Goal: Task Accomplishment & Management: Complete application form

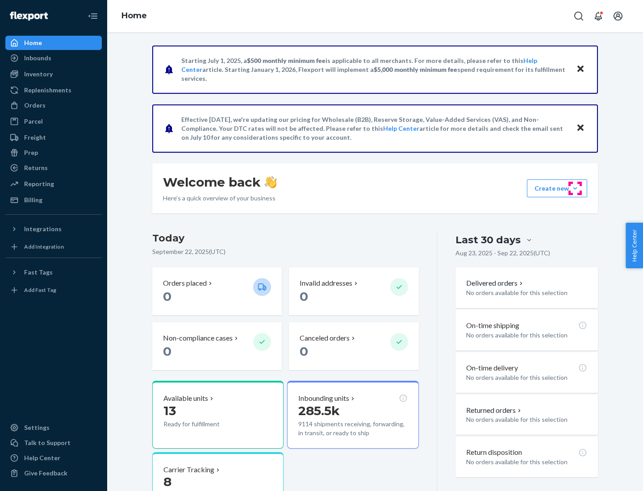
click at [575, 188] on button "Create new Create new inbound Create new order Create new product" at bounding box center [557, 188] width 60 height 18
click at [54, 58] on div "Inbounds" at bounding box center [53, 58] width 95 height 13
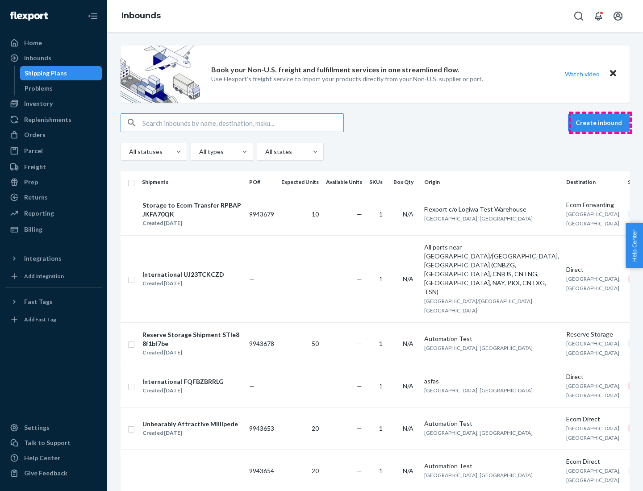
click at [600, 123] on button "Create inbound" at bounding box center [599, 123] width 62 height 18
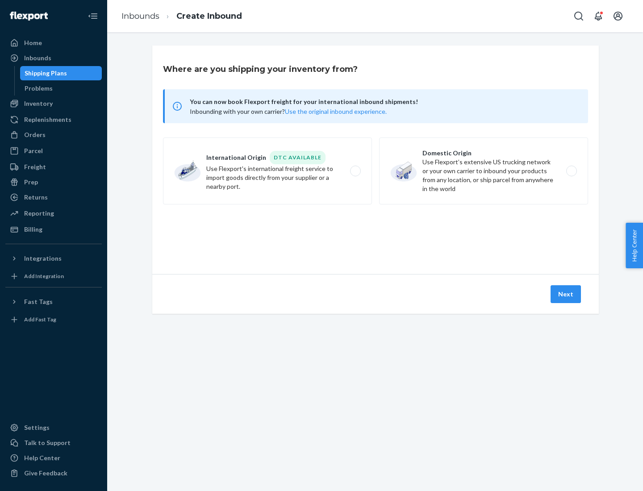
click at [483, 171] on label "Domestic Origin Use Flexport’s extensive US trucking network or your own carrie…" at bounding box center [483, 171] width 209 height 67
click at [571, 171] on input "Domestic Origin Use Flexport’s extensive US trucking network or your own carrie…" at bounding box center [574, 171] width 6 height 6
radio input "true"
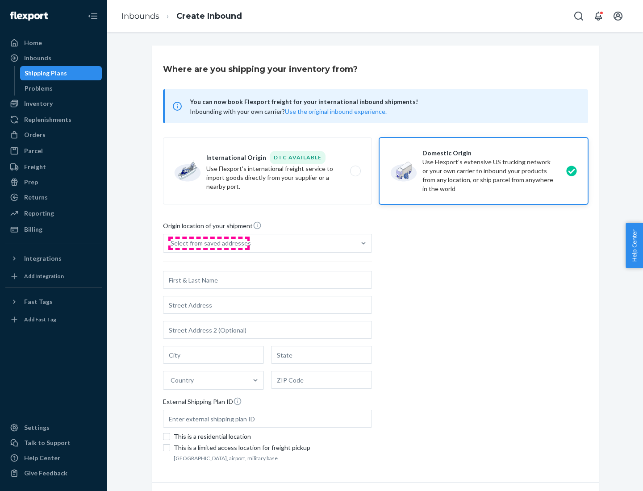
click at [208, 243] on div "Select from saved addresses" at bounding box center [211, 243] width 80 height 9
click at [171, 243] on input "Select from saved addresses" at bounding box center [171, 243] width 1 height 9
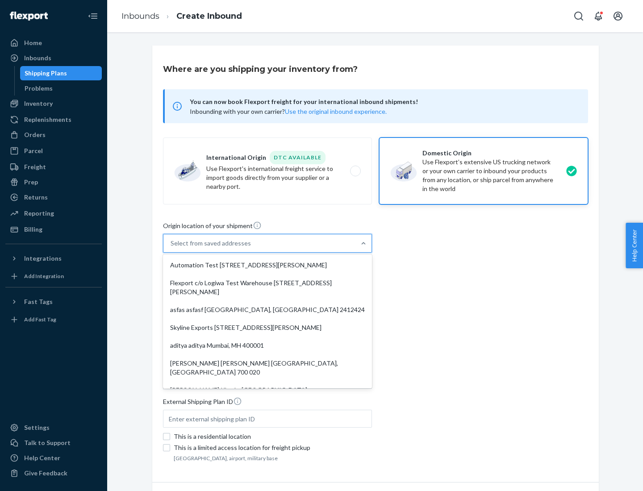
scroll to position [4, 0]
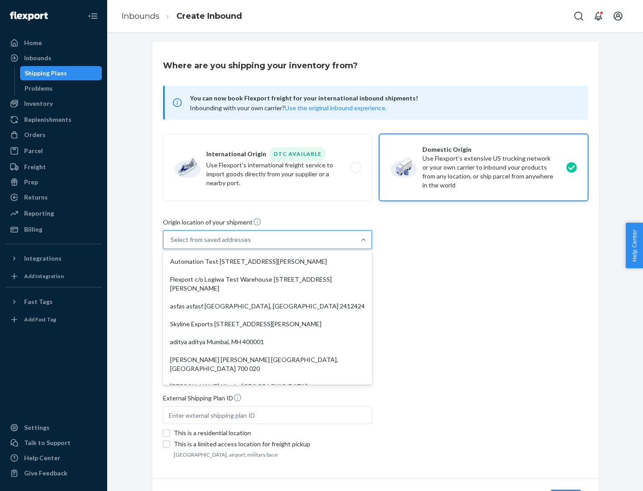
click at [267, 262] on div "Automation Test [STREET_ADDRESS][PERSON_NAME]" at bounding box center [267, 262] width 205 height 18
click at [171, 244] on input "option Automation Test [STREET_ADDRESS][PERSON_NAME]. 9 results available. Use …" at bounding box center [171, 239] width 1 height 9
type input "Automation Test"
type input "9th Floor"
type input "[GEOGRAPHIC_DATA]"
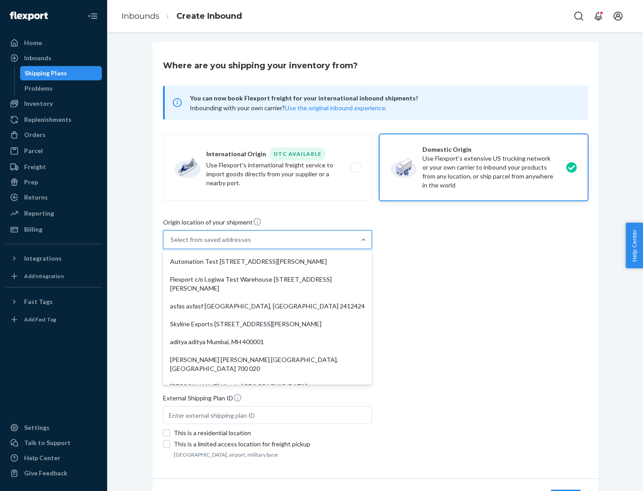
type input "CA"
type input "94104"
type input "[STREET_ADDRESS][PERSON_NAME]"
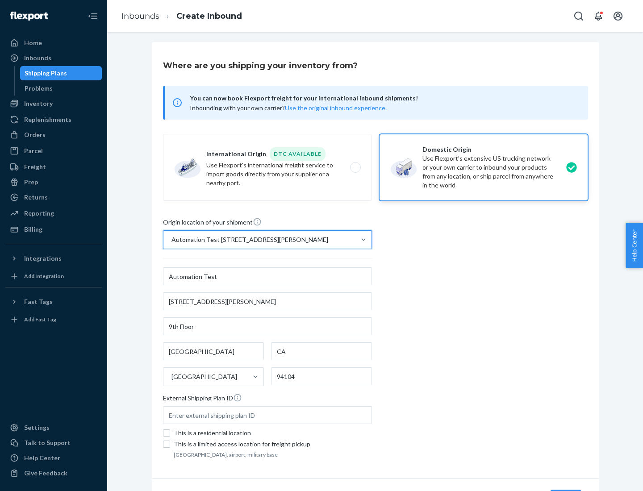
scroll to position [52, 0]
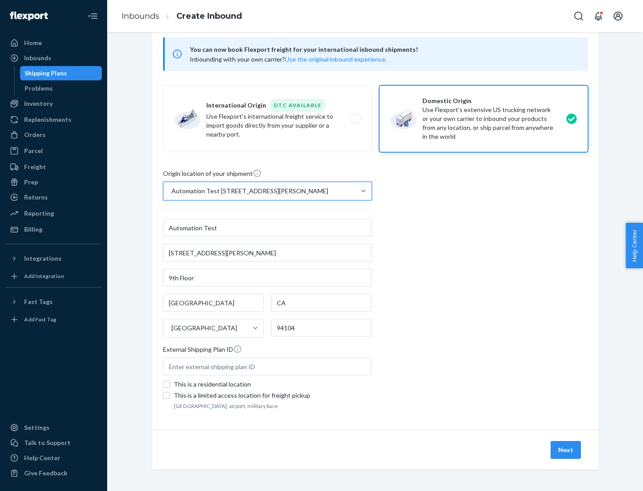
click at [566, 450] on button "Next" at bounding box center [565, 450] width 30 height 18
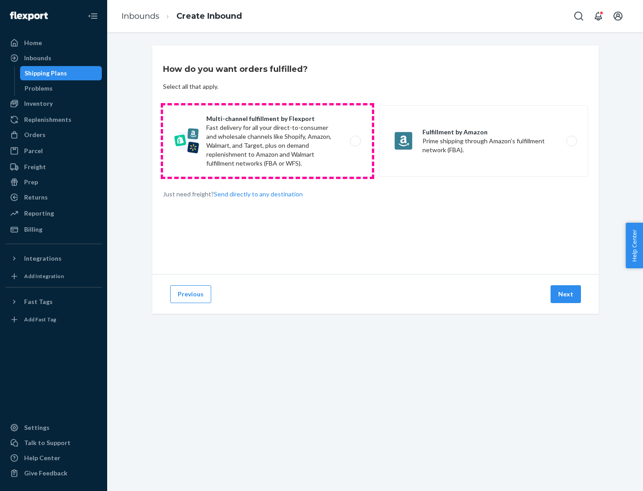
click at [267, 141] on label "Multi-channel fulfillment by Flexport Fast delivery for all your direct-to-cons…" at bounding box center [267, 140] width 209 height 71
click at [355, 141] on input "Multi-channel fulfillment by Flexport Fast delivery for all your direct-to-cons…" at bounding box center [358, 141] width 6 height 6
radio input "true"
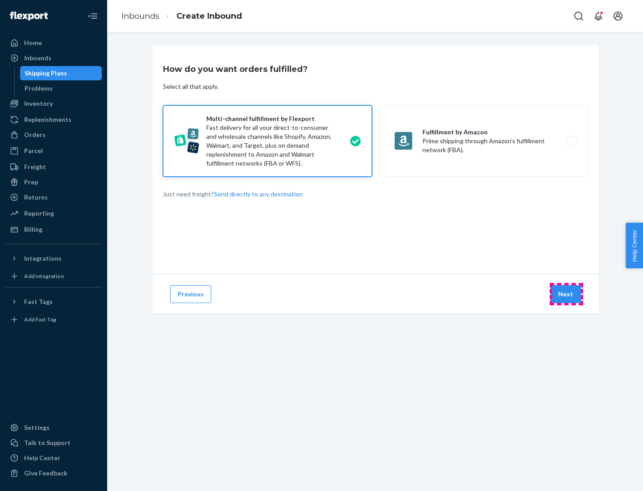
click at [566, 294] on button "Next" at bounding box center [565, 294] width 30 height 18
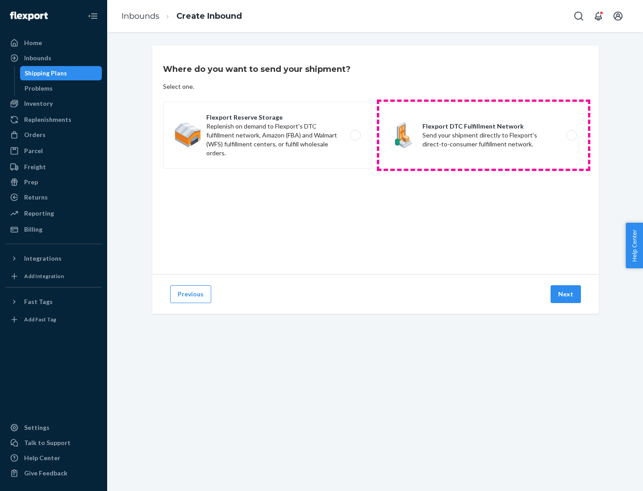
click at [483, 135] on label "Flexport DTC Fulfillment Network Send your shipment directly to Flexport's dire…" at bounding box center [483, 135] width 209 height 67
click at [571, 135] on input "Flexport DTC Fulfillment Network Send your shipment directly to Flexport's dire…" at bounding box center [574, 136] width 6 height 6
radio input "true"
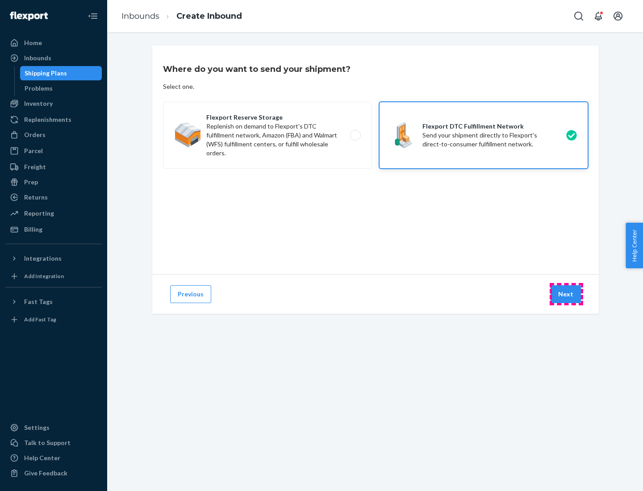
click at [566, 294] on button "Next" at bounding box center [565, 294] width 30 height 18
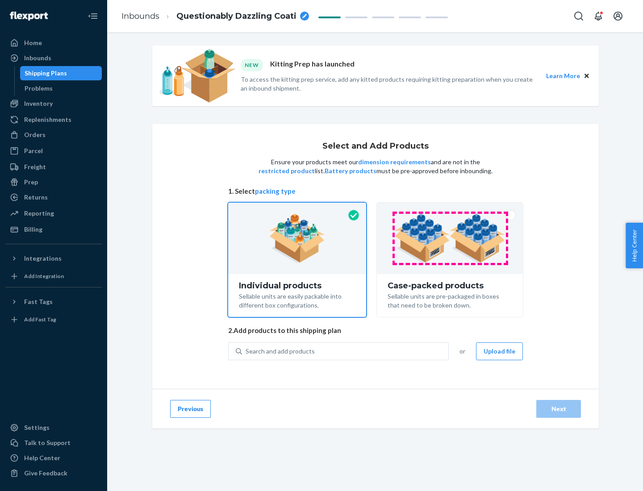
click at [450, 238] on img at bounding box center [449, 238] width 111 height 49
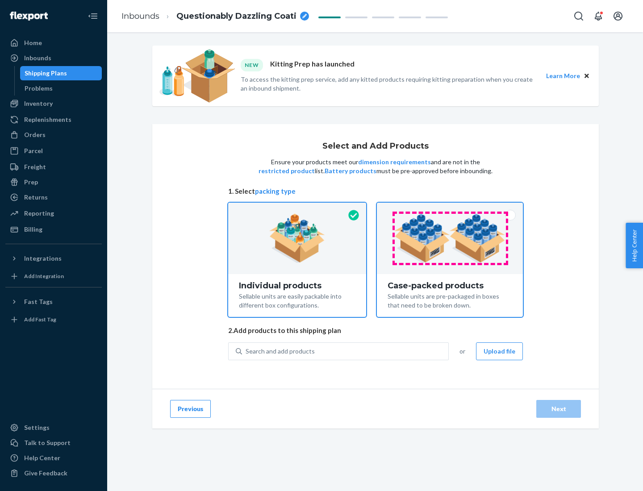
click at [450, 208] on input "Case-packed products Sellable units are pre-packaged in boxes that need to be b…" at bounding box center [450, 206] width 6 height 6
radio input "true"
radio input "false"
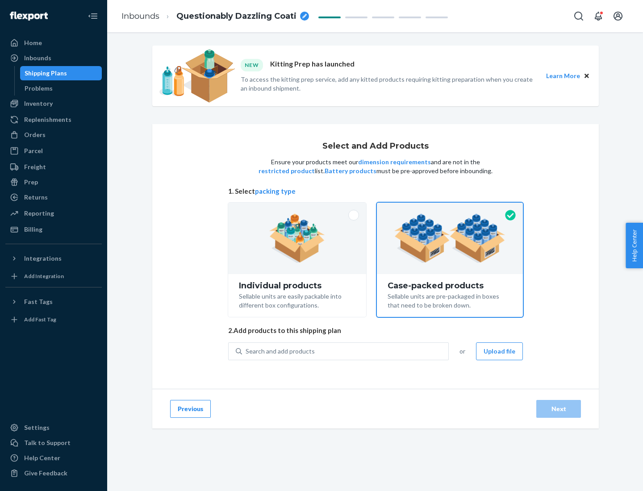
click at [346, 351] on div "Search and add products" at bounding box center [345, 351] width 206 height 16
click at [246, 351] on input "Search and add products" at bounding box center [246, 351] width 1 height 9
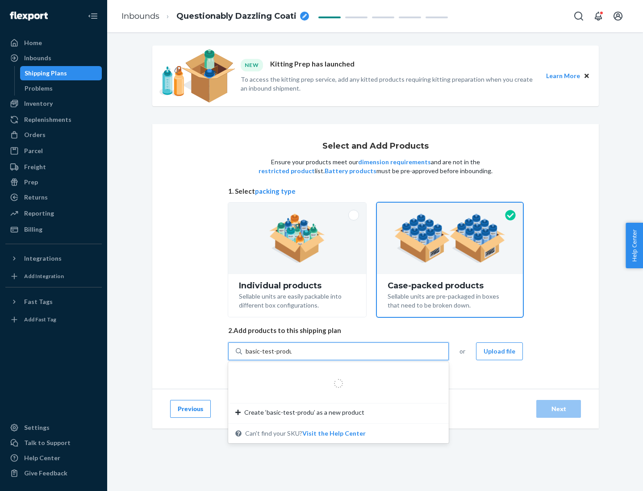
type input "basic-test-product-1"
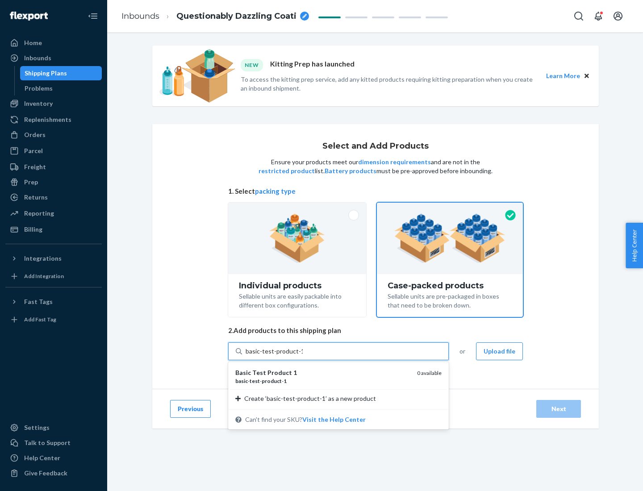
click at [323, 381] on div "basic - test - product - 1" at bounding box center [322, 381] width 175 height 8
click at [303, 356] on input "basic-test-product-1" at bounding box center [274, 351] width 57 height 9
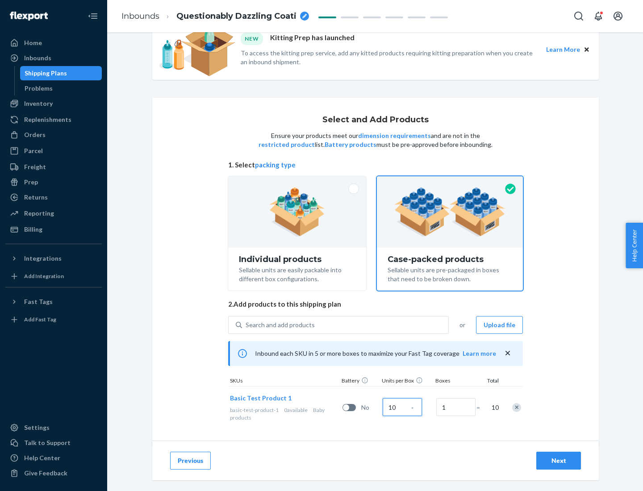
scroll to position [32, 0]
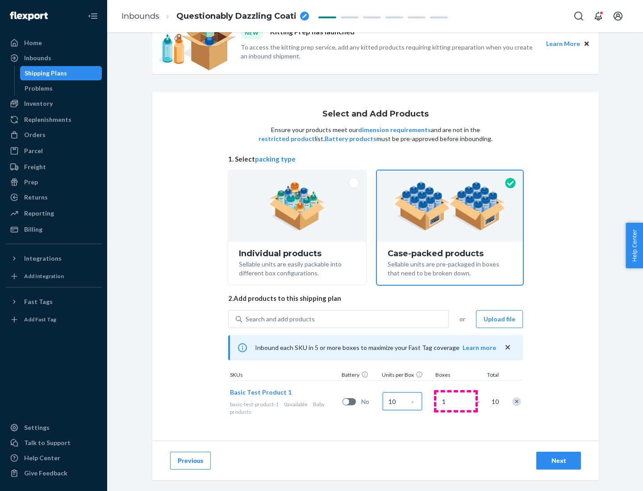
type input "10"
type input "7"
click at [559, 461] on div "Next" at bounding box center [558, 460] width 29 height 9
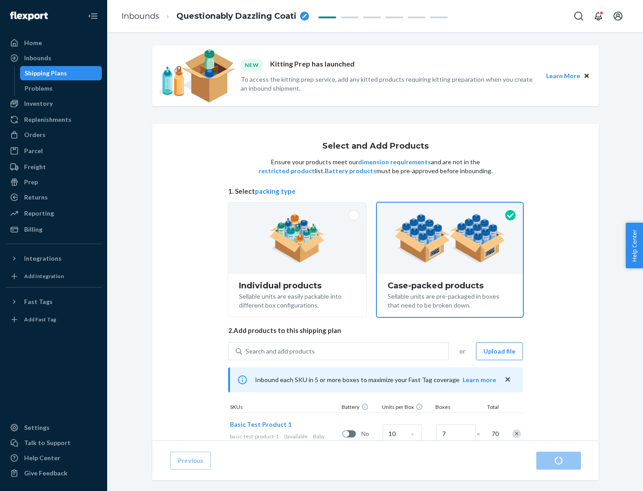
radio input "true"
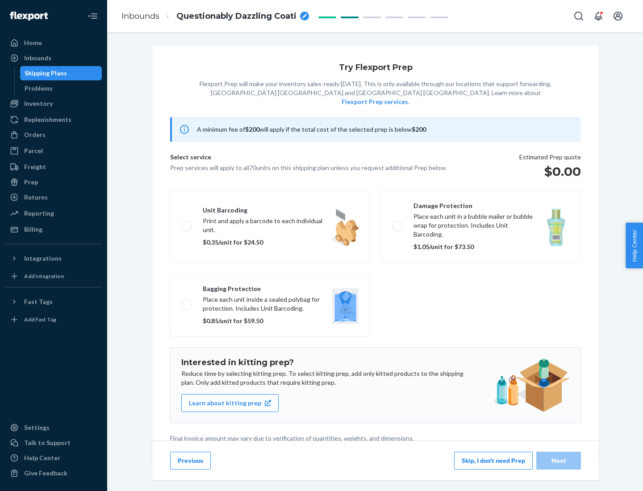
scroll to position [2, 0]
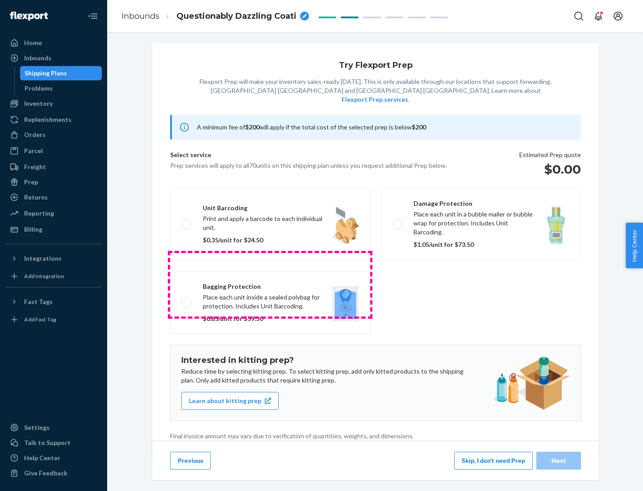
click at [270, 284] on label "Bagging protection Place each unit inside a sealed polybag for protection. Incl…" at bounding box center [270, 302] width 200 height 63
click at [187, 300] on input "Bagging protection Place each unit inside a sealed polybag for protection. Incl…" at bounding box center [184, 303] width 6 height 6
checkbox input "true"
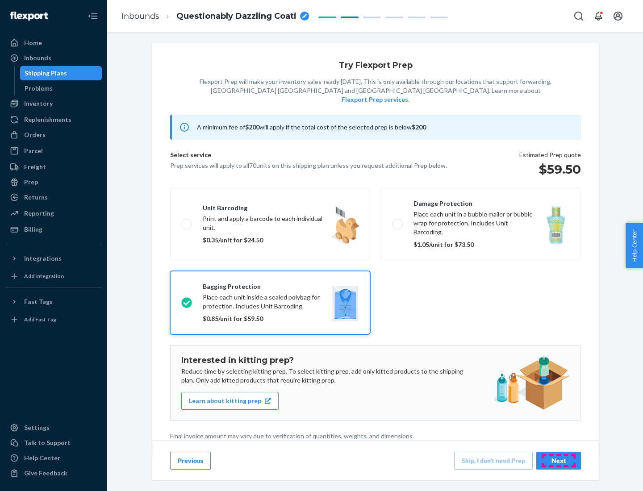
click at [559, 460] on div "Next" at bounding box center [558, 460] width 29 height 9
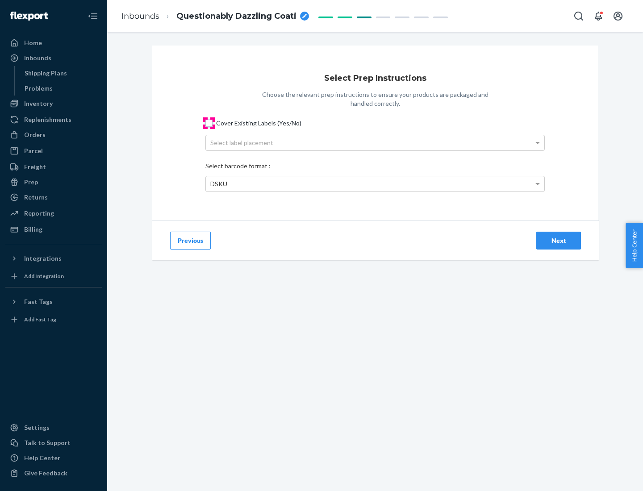
click at [209, 123] on input "Cover Existing Labels (Yes/No)" at bounding box center [208, 123] width 7 height 7
checkbox input "true"
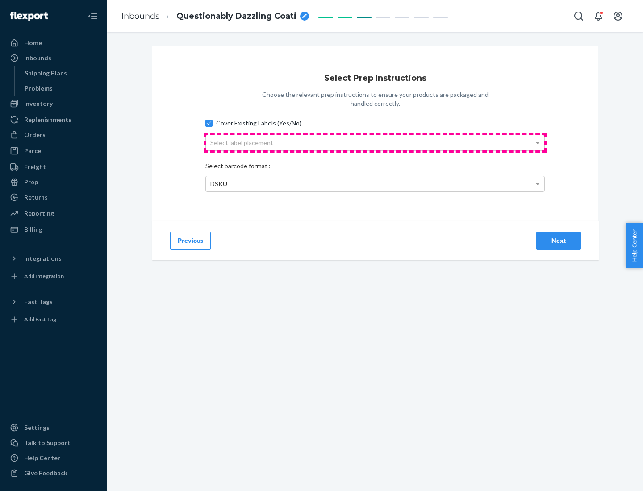
click at [375, 142] on div "Select label placement" at bounding box center [375, 142] width 338 height 15
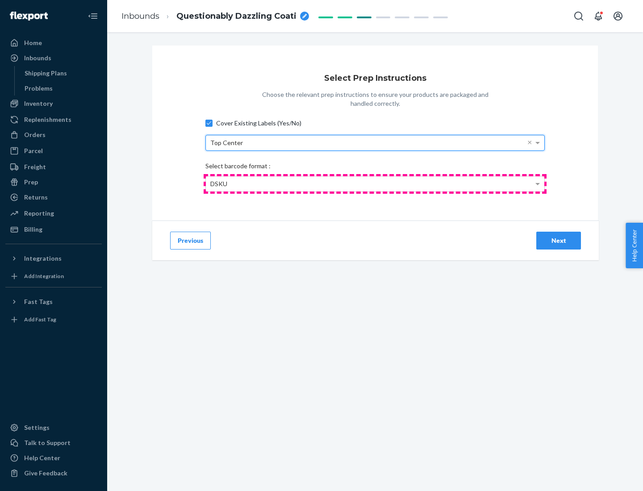
click at [375, 183] on div "DSKU" at bounding box center [375, 183] width 338 height 15
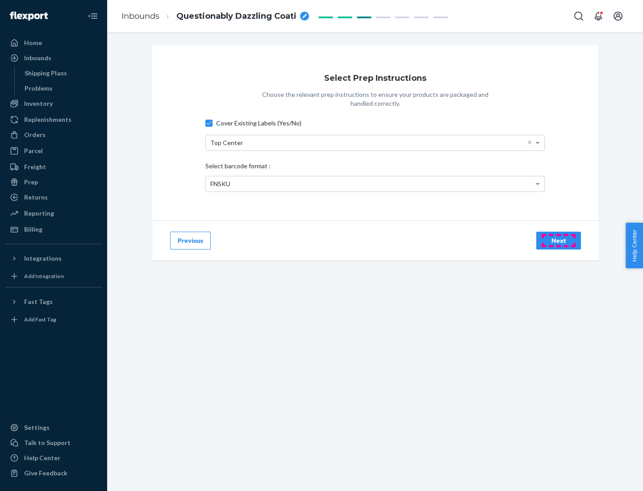
click at [559, 240] on div "Next" at bounding box center [558, 240] width 29 height 9
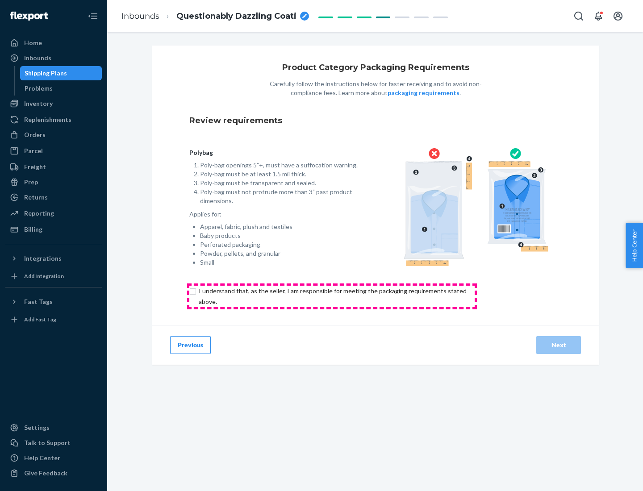
click at [332, 296] on input "checkbox" at bounding box center [337, 296] width 297 height 21
checkbox input "true"
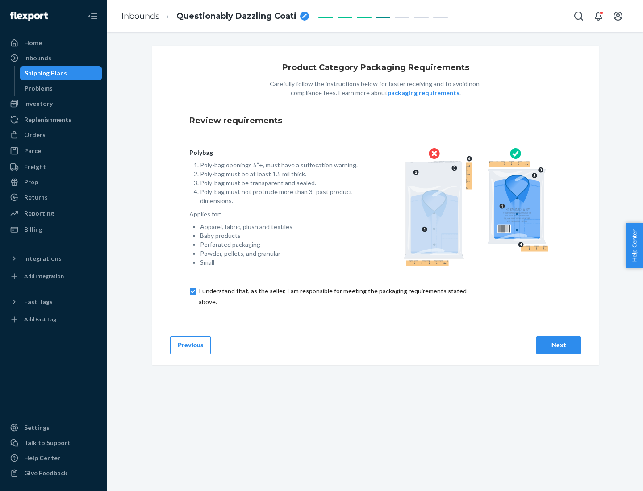
click at [559, 345] on div "Next" at bounding box center [558, 345] width 29 height 9
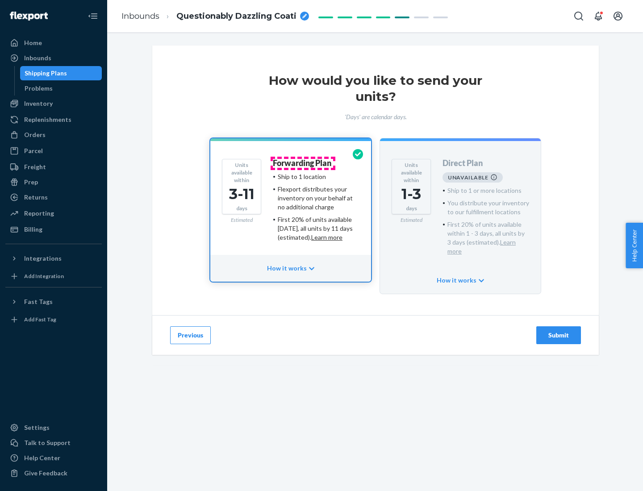
click at [303, 163] on h4 "Forwarding Plan" at bounding box center [302, 163] width 58 height 9
click at [559, 331] on div "Submit" at bounding box center [558, 335] width 29 height 9
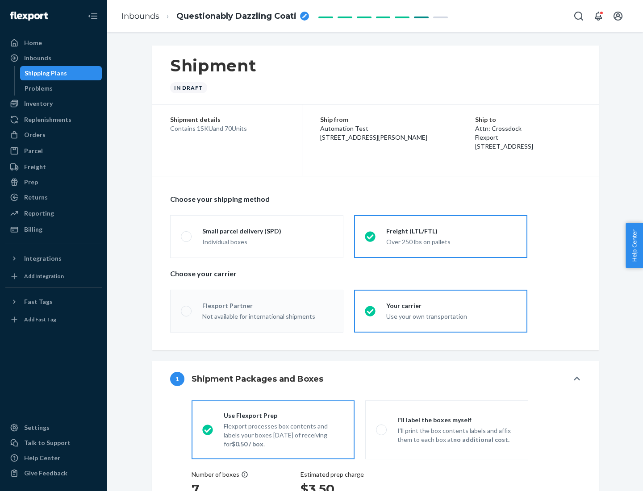
radio input "true"
radio input "false"
radio input "true"
radio input "false"
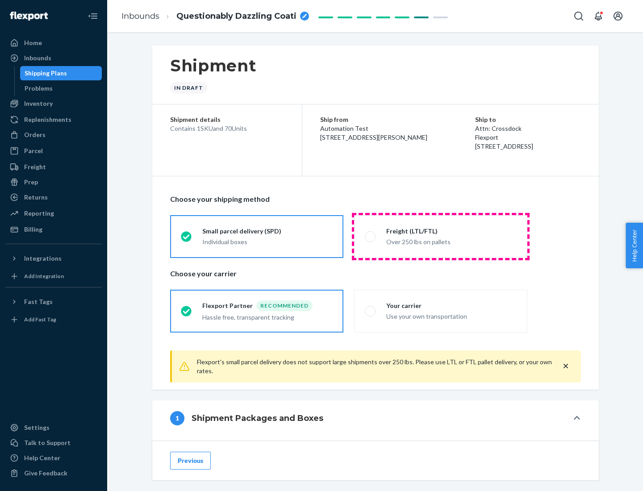
click at [441, 236] on div "Over 250 lbs on pallets" at bounding box center [451, 241] width 130 height 11
click at [371, 236] on input "Freight (LTL/FTL) Over 250 lbs on pallets" at bounding box center [368, 236] width 6 height 6
radio input "true"
radio input "false"
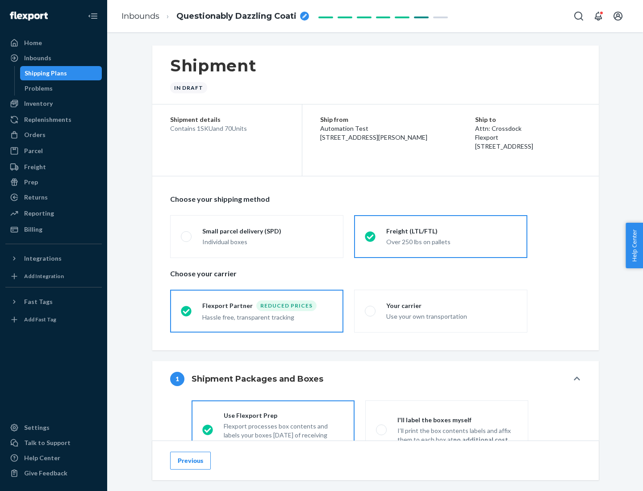
scroll to position [50, 0]
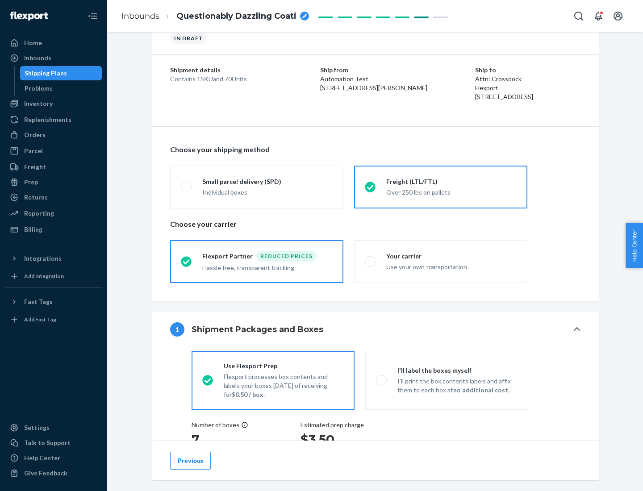
click at [257, 262] on div "Hassle free, transparent tracking" at bounding box center [267, 267] width 130 height 11
click at [187, 261] on input "Flexport Partner Reduced prices Hassle free, transparent tracking" at bounding box center [184, 261] width 6 height 6
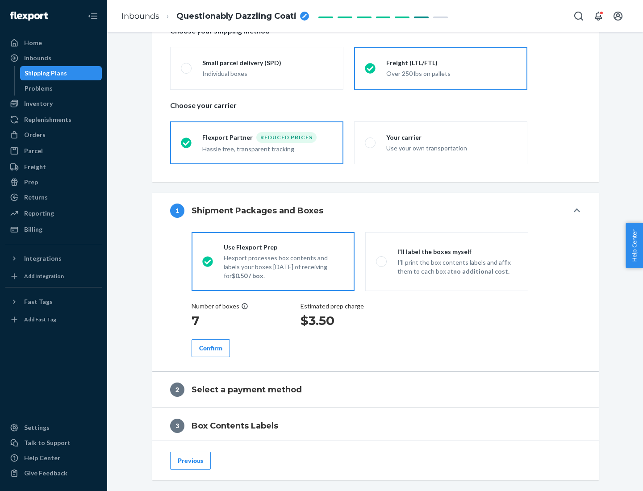
click at [446, 261] on p "I’ll print the box contents labels and affix them to each box at no additional …" at bounding box center [457, 267] width 120 height 18
click at [382, 261] on input "I'll label the boxes myself I’ll print the box contents labels and affix them t…" at bounding box center [379, 261] width 6 height 6
radio input "true"
radio input "false"
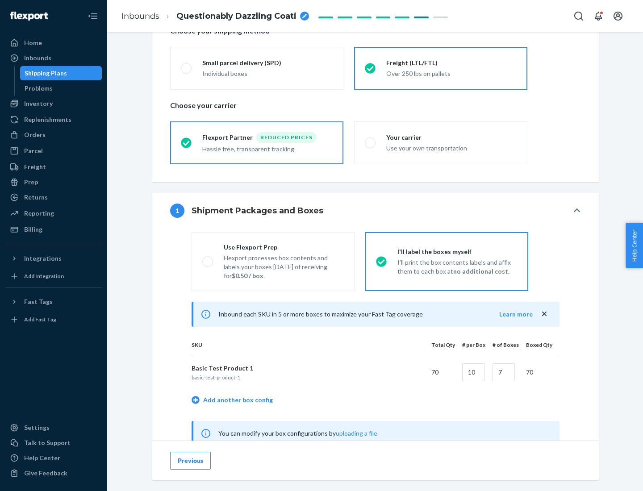
scroll to position [279, 0]
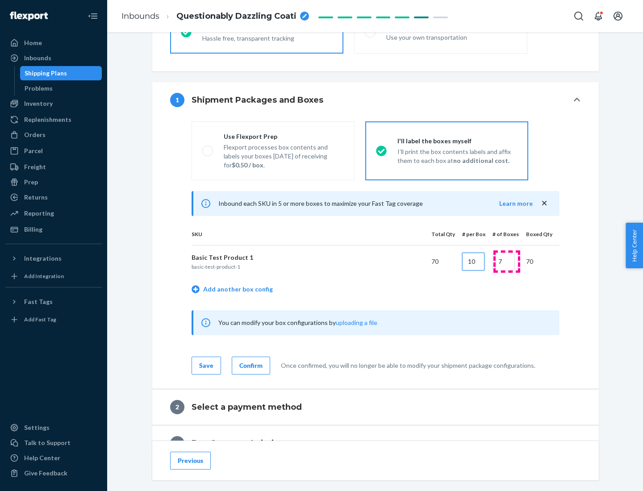
type input "10"
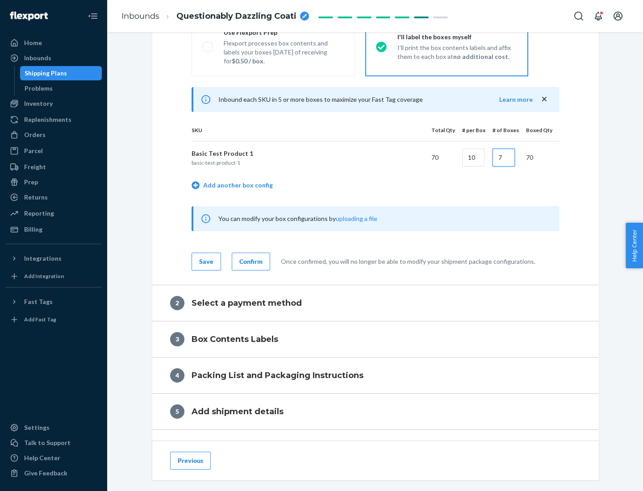
type input "7"
click at [250, 261] on div "Confirm" at bounding box center [250, 261] width 23 height 9
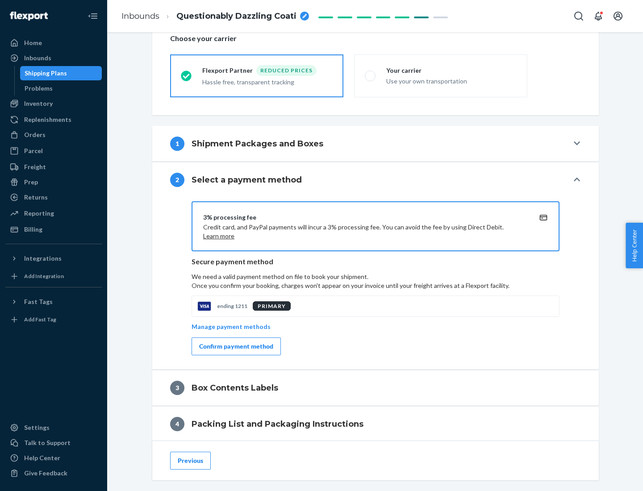
scroll to position [320, 0]
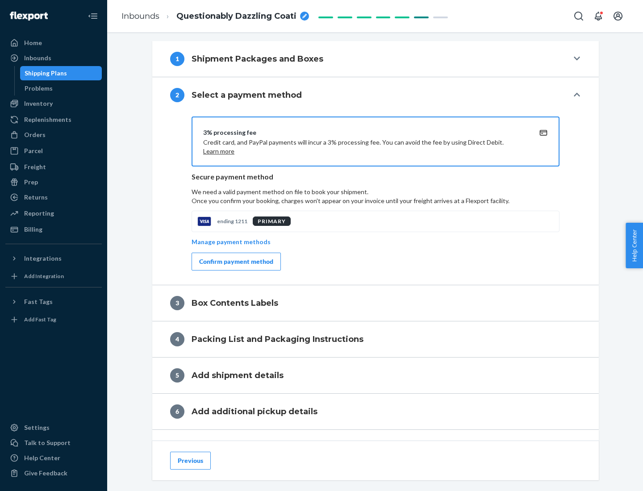
click at [235, 262] on div "Confirm payment method" at bounding box center [236, 261] width 74 height 9
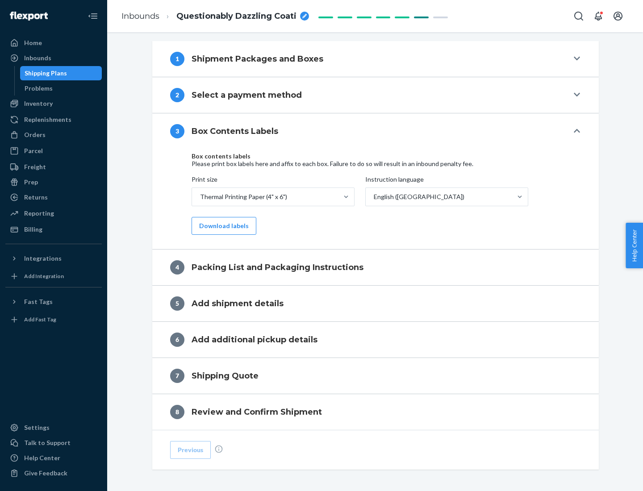
scroll to position [284, 0]
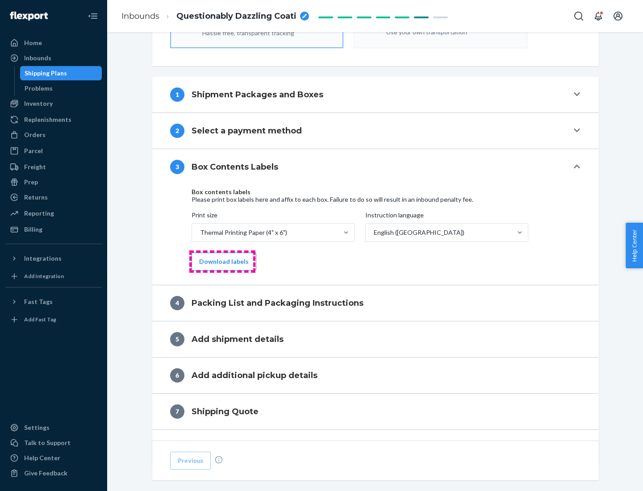
click at [222, 262] on button "Download labels" at bounding box center [224, 262] width 65 height 18
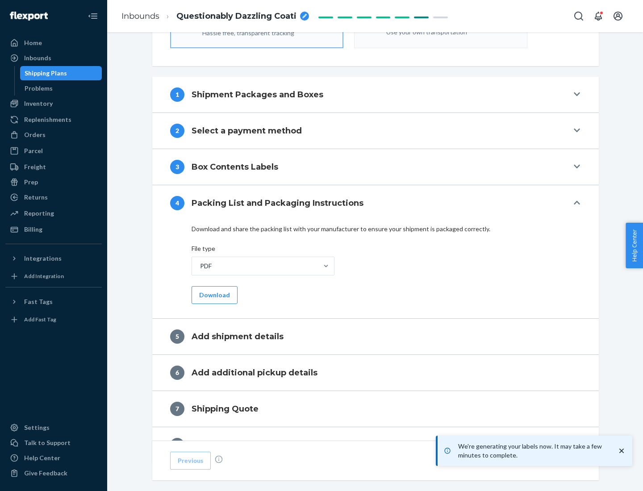
scroll to position [318, 0]
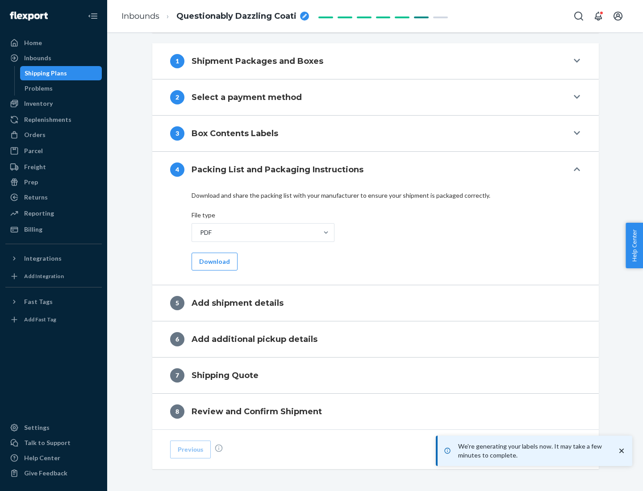
click at [213, 261] on button "Download" at bounding box center [215, 262] width 46 height 18
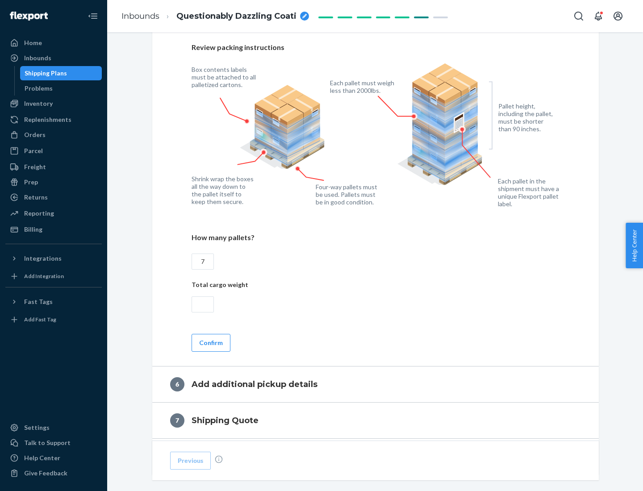
scroll to position [616, 0]
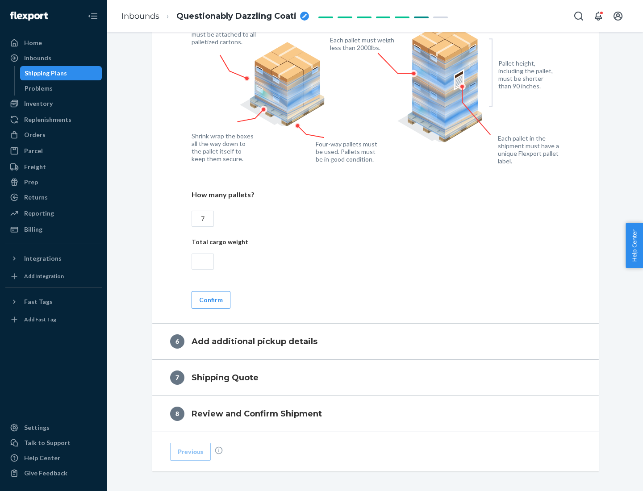
type input "7"
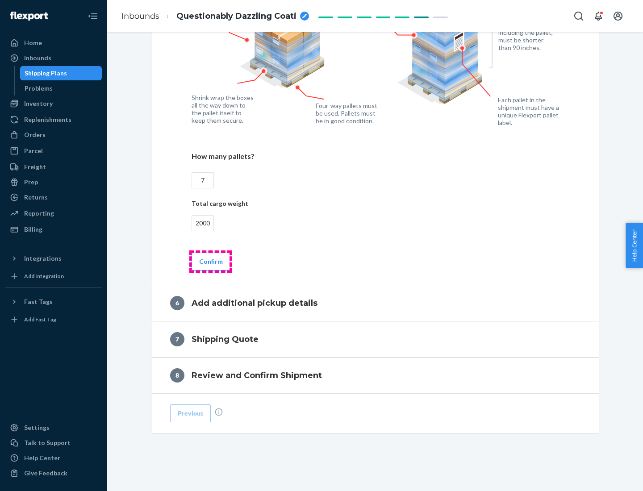
type input "2000"
click at [210, 261] on button "Confirm" at bounding box center [211, 262] width 39 height 18
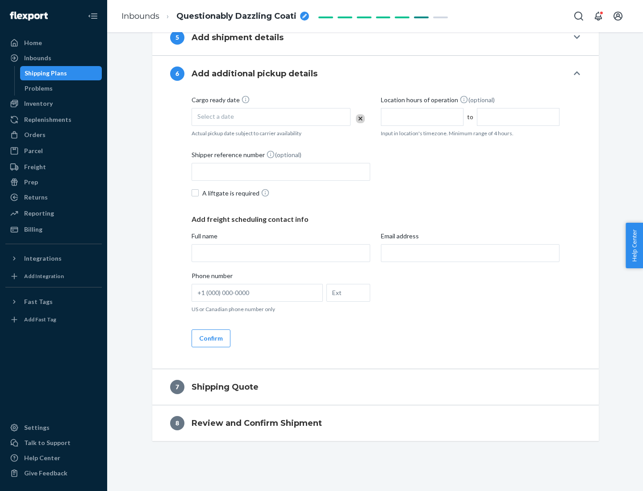
scroll to position [342, 0]
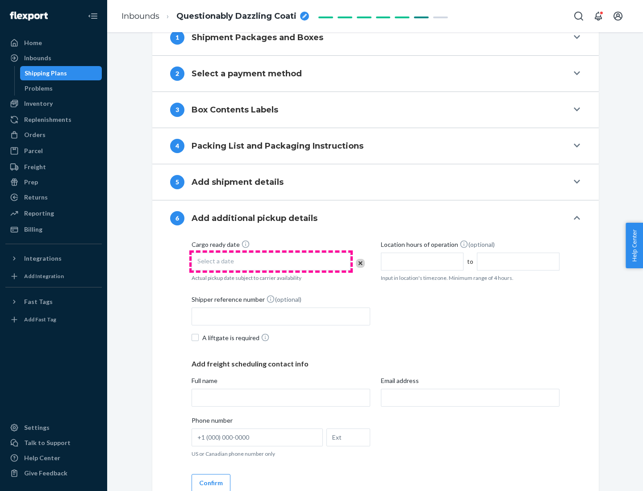
click at [271, 261] on div "Select a date" at bounding box center [271, 262] width 159 height 18
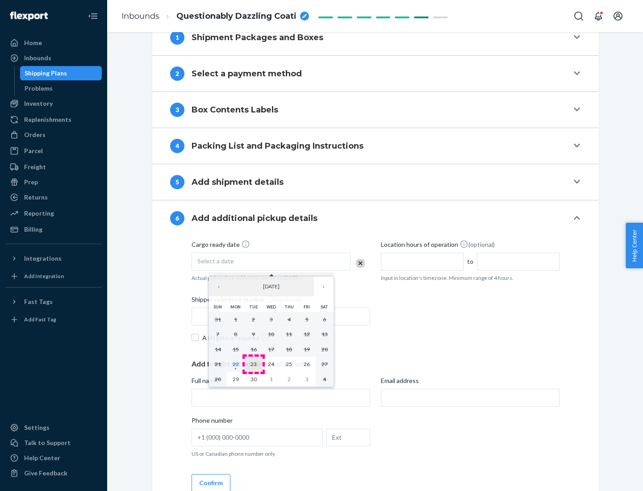
click at [253, 364] on abbr "23" at bounding box center [253, 364] width 6 height 7
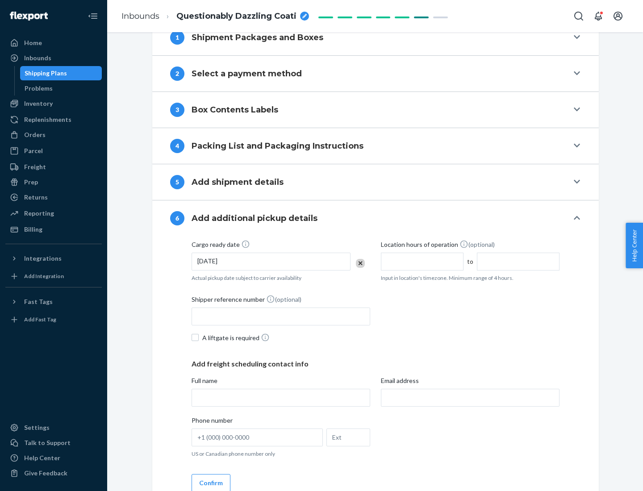
scroll to position [478, 0]
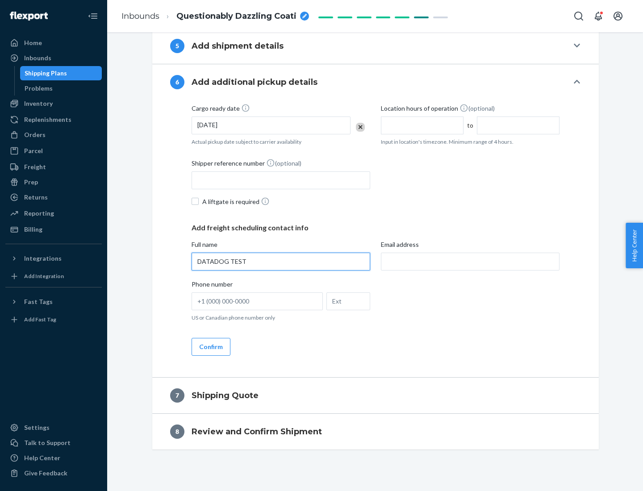
type input "DATADOG TEST"
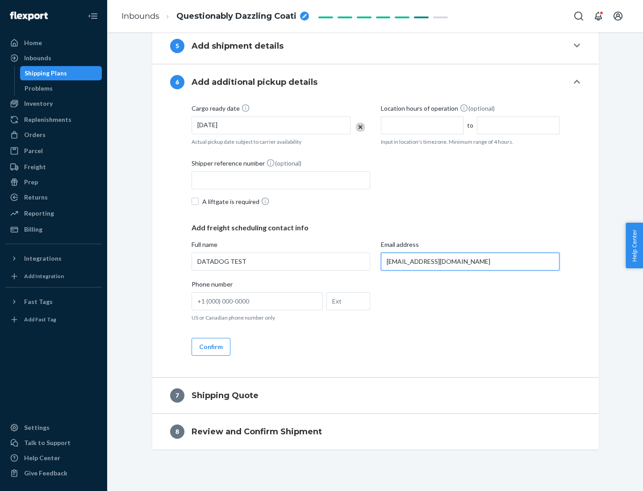
scroll to position [486, 0]
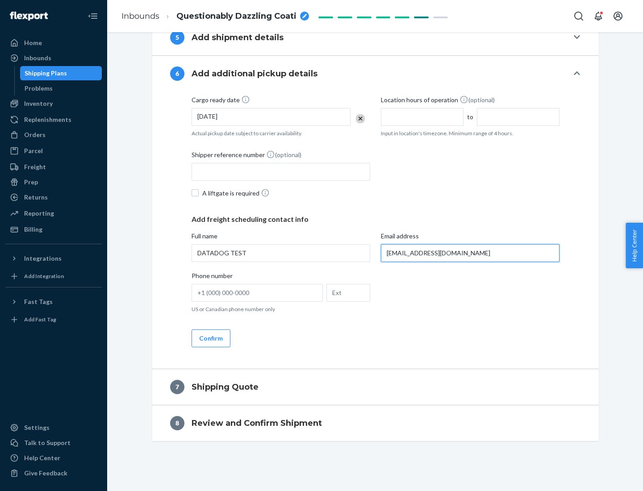
type input "[EMAIL_ADDRESS][DOMAIN_NAME]"
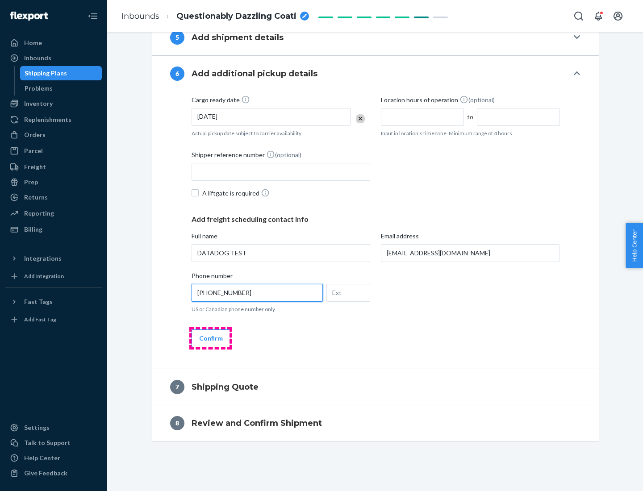
type input "[PHONE_NUMBER]"
click at [210, 338] on button "Confirm" at bounding box center [211, 338] width 39 height 18
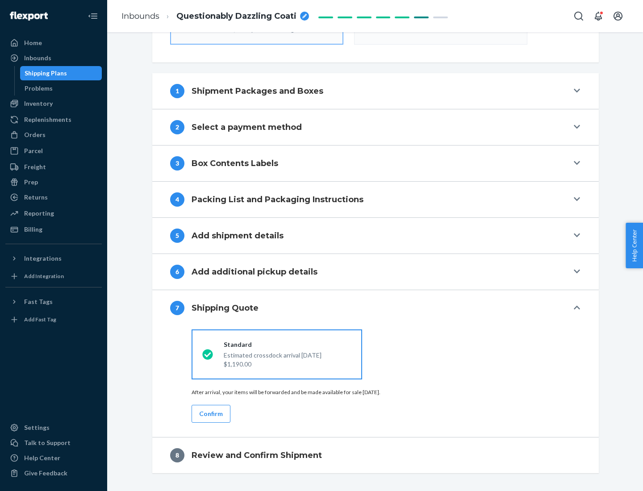
scroll to position [320, 0]
